Goal: Information Seeking & Learning: Learn about a topic

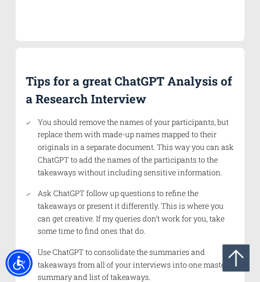
scroll to position [2314, 0]
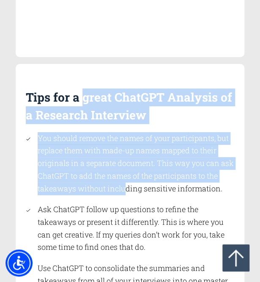
drag, startPoint x: 78, startPoint y: 69, endPoint x: 122, endPoint y: 164, distance: 104.8
click at [122, 164] on div "Tips for a great ChatGPT Analysis of a Research Interview You should remove the…" at bounding box center [130, 199] width 209 height 220
click at [122, 164] on li "You should remove the names of your participants, but replace them with made-up…" at bounding box center [133, 163] width 201 height 63
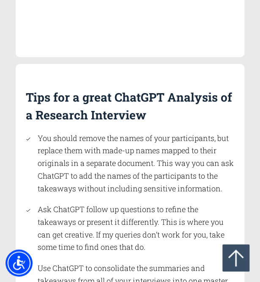
click at [149, 166] on li "You should remove the names of your participants, but replace them with made-up…" at bounding box center [133, 163] width 201 height 63
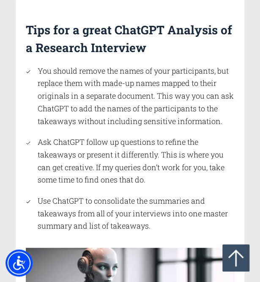
scroll to position [2382, 0]
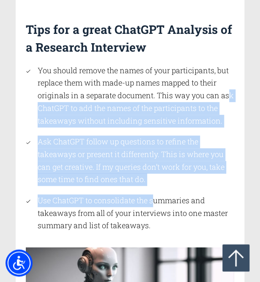
drag, startPoint x: 229, startPoint y: 71, endPoint x: 151, endPoint y: 171, distance: 127.1
click at [151, 171] on ul "You should remove the names of your participants, but replace them with made-up…" at bounding box center [130, 148] width 209 height 168
click at [188, 143] on li "Ask ChatGPT follow up questions to refine the takeaways or present it different…" at bounding box center [133, 161] width 201 height 50
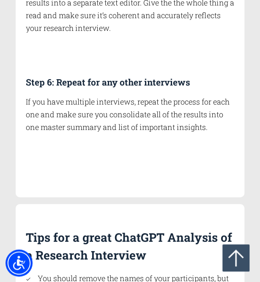
scroll to position [2111, 0]
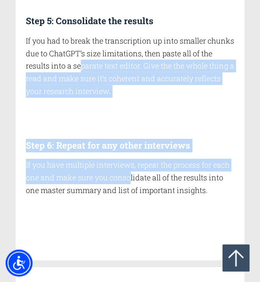
drag, startPoint x: 127, startPoint y: 155, endPoint x: 78, endPoint y: 40, distance: 124.7
click at [78, 40] on p "If you had to break the transcription up into smaller chunks due to ChatGPT’s s…" at bounding box center [130, 66] width 209 height 63
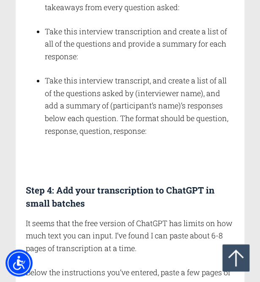
scroll to position [1755, 0]
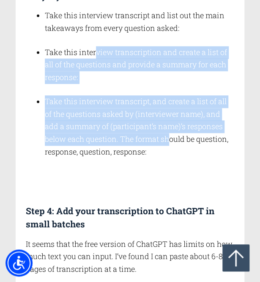
drag, startPoint x: 94, startPoint y: 35, endPoint x: 144, endPoint y: 115, distance: 93.8
click at [144, 115] on div "How do you perform a ChatGPT analysis of a research interview? Step 1: Export y…" at bounding box center [130, 35] width 209 height 1099
click at [144, 115] on li "Take this interview transcript, and create a list of all of the questions asked…" at bounding box center [140, 126] width 190 height 63
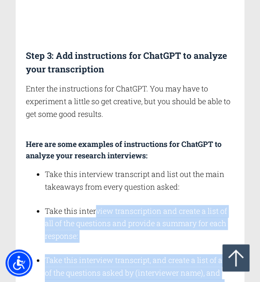
scroll to position [1586, 0]
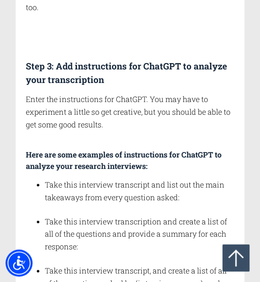
click at [106, 149] on strong "Here are some examples of instructions for ChatGPT to analyze your research int…" at bounding box center [124, 160] width 196 height 22
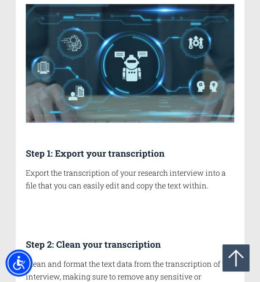
scroll to position [1247, 0]
